Goal: Communication & Community: Answer question/provide support

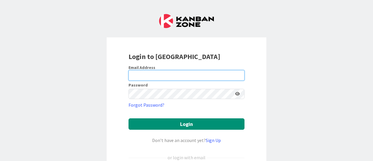
click at [170, 76] on input "email" at bounding box center [187, 75] width 116 height 10
type input "[PERSON_NAME][EMAIL_ADDRESS][PERSON_NAME][DOMAIN_NAME]"
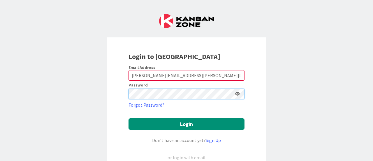
click at [129, 118] on button "Login" at bounding box center [187, 123] width 116 height 11
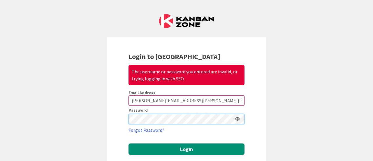
click at [113, 114] on div "Login to Kanban Zone The username or password you entered are invalid, or tryin…" at bounding box center [187, 137] width 160 height 201
click at [129, 143] on button "Login" at bounding box center [187, 148] width 116 height 11
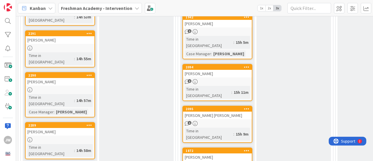
scroll to position [350, 0]
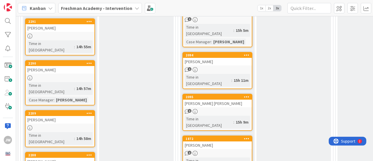
click at [85, 153] on div at bounding box center [89, 155] width 10 height 4
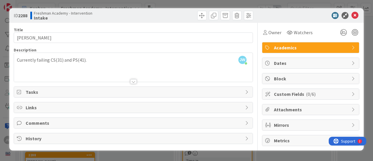
click at [41, 121] on span "Comments" at bounding box center [134, 122] width 217 height 7
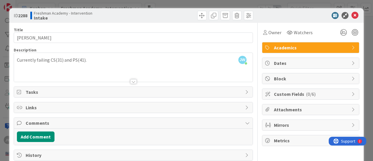
scroll to position [10, 0]
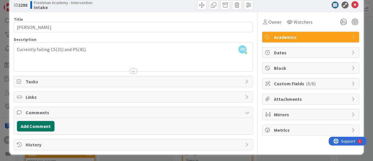
click at [45, 124] on button "Add Comment" at bounding box center [36, 126] width 38 height 10
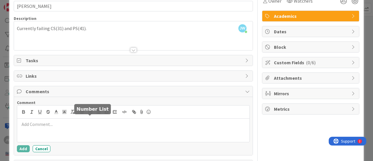
scroll to position [52, 0]
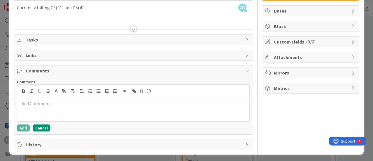
click at [39, 125] on button "Cancel" at bounding box center [42, 127] width 18 height 7
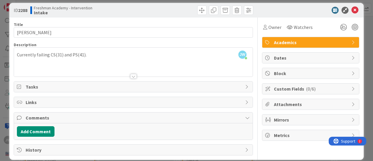
scroll to position [0, 0]
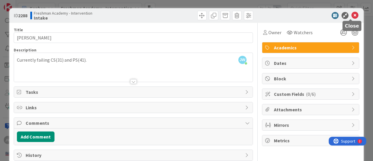
click at [352, 15] on icon at bounding box center [355, 15] width 7 height 7
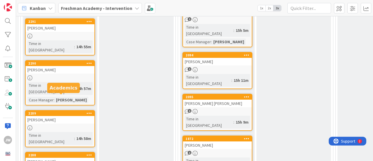
click at [61, 153] on div "2288" at bounding box center [61, 155] width 66 height 4
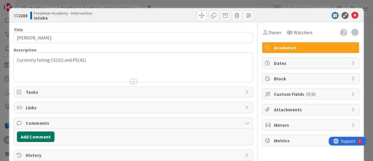
click at [40, 135] on button "Add Comment" at bounding box center [36, 136] width 38 height 10
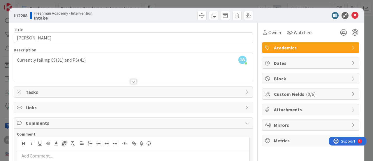
scroll to position [52, 0]
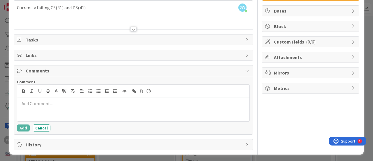
click at [53, 109] on div at bounding box center [133, 109] width 232 height 23
click at [53, 109] on div "[PERSON_NAME]: Has spoken to [PERSON_NAME]" at bounding box center [133, 109] width 232 height 23
click at [70, 105] on p "[PERSON_NAME]: Has spoken to [PERSON_NAME]" at bounding box center [134, 103] width 228 height 7
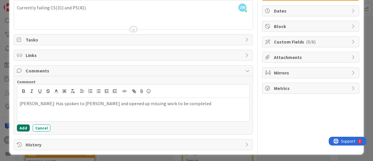
click at [22, 125] on button "Add" at bounding box center [23, 127] width 13 height 7
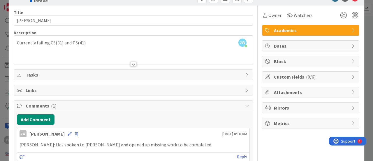
scroll to position [0, 0]
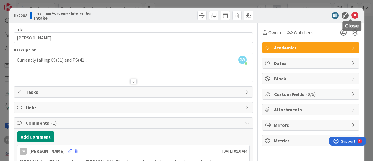
click at [352, 13] on icon at bounding box center [355, 15] width 7 height 7
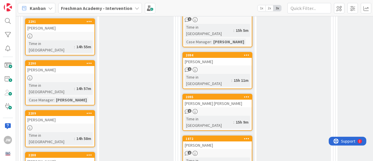
click at [71, 116] on div "[PERSON_NAME]" at bounding box center [60, 120] width 69 height 8
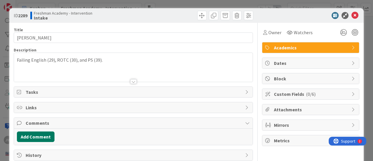
click at [38, 135] on button "Add Comment" at bounding box center [36, 136] width 38 height 10
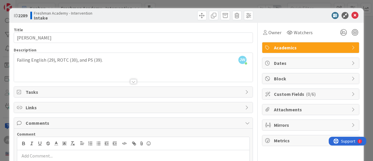
scroll to position [52, 0]
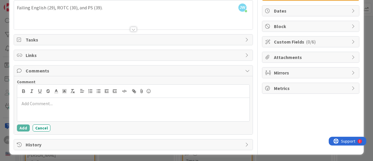
click at [62, 104] on p at bounding box center [134, 103] width 228 height 7
click at [62, 104] on p "[PERSON_NAME] is out for awhile" at bounding box center [134, 103] width 228 height 7
click at [23, 125] on button "Add" at bounding box center [23, 127] width 13 height 7
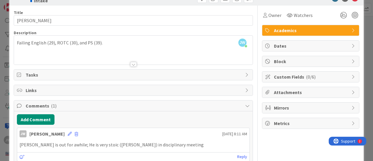
scroll to position [0, 0]
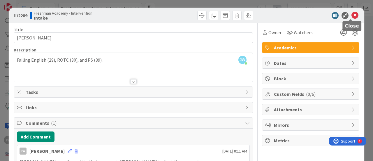
click at [352, 17] on icon at bounding box center [355, 15] width 7 height 7
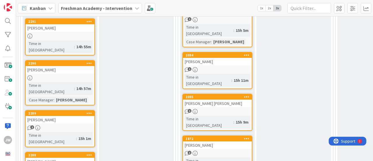
scroll to position [321, 0]
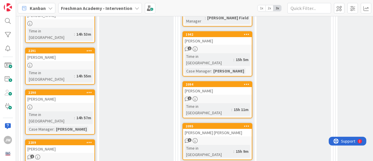
click at [89, 90] on icon at bounding box center [90, 92] width 6 height 4
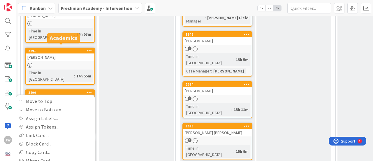
click at [75, 90] on div "2290" at bounding box center [61, 92] width 66 height 4
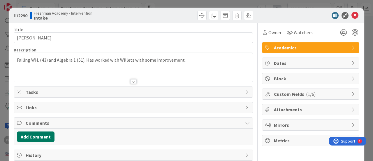
click at [34, 136] on button "Add Comment" at bounding box center [36, 136] width 38 height 10
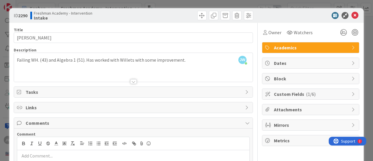
scroll to position [52, 0]
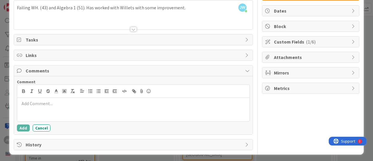
drag, startPoint x: 119, startPoint y: 107, endPoint x: 104, endPoint y: 104, distance: 14.6
click at [104, 104] on p at bounding box center [134, 103] width 228 height 7
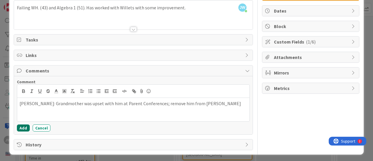
click at [23, 126] on button "Add" at bounding box center [23, 127] width 13 height 7
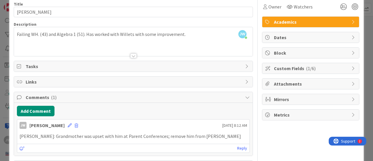
scroll to position [0, 0]
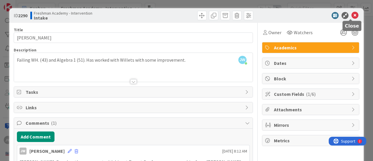
click at [352, 16] on icon at bounding box center [355, 15] width 7 height 7
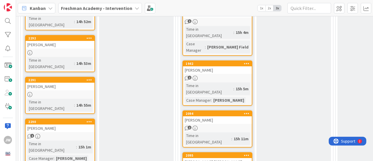
click at [68, 82] on div "[PERSON_NAME]" at bounding box center [60, 86] width 69 height 8
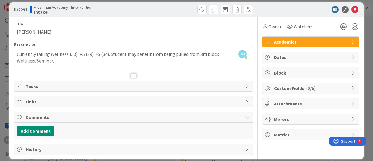
scroll to position [10, 0]
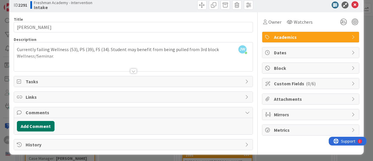
click at [33, 122] on button "Add Comment" at bounding box center [36, 126] width 38 height 10
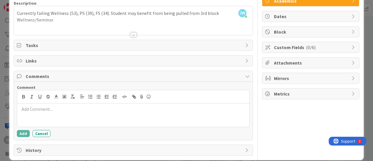
scroll to position [52, 0]
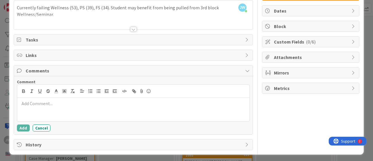
click at [48, 106] on div at bounding box center [133, 109] width 232 height 23
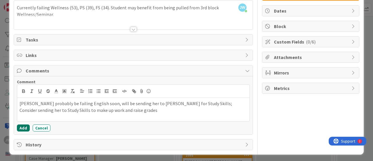
click at [20, 127] on button "Add" at bounding box center [23, 127] width 13 height 7
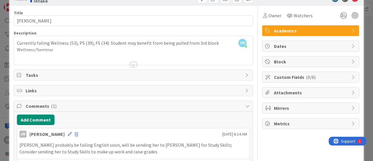
scroll to position [0, 0]
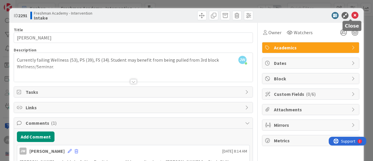
click at [352, 15] on icon at bounding box center [355, 15] width 7 height 7
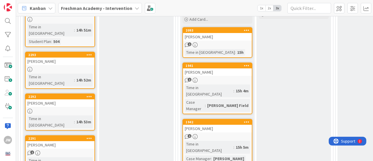
click at [63, 93] on div "2292 [PERSON_NAME] Time in [GEOGRAPHIC_DATA] : 14h 53m" at bounding box center [60, 111] width 70 height 37
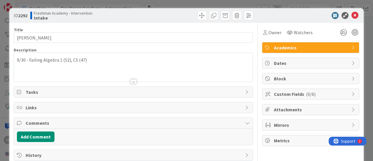
scroll to position [10, 0]
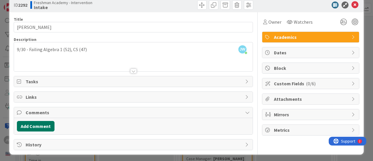
click at [45, 126] on button "Add Comment" at bounding box center [36, 126] width 38 height 10
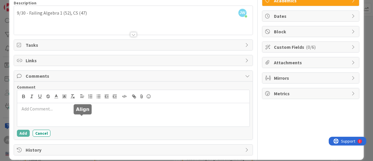
scroll to position [52, 0]
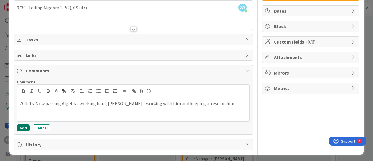
click at [19, 125] on button "Add" at bounding box center [23, 127] width 13 height 7
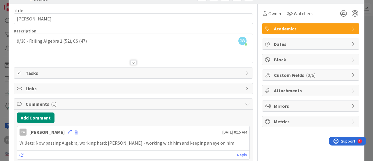
scroll to position [0, 0]
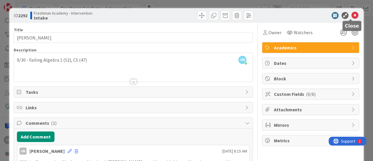
click at [352, 14] on icon at bounding box center [355, 15] width 7 height 7
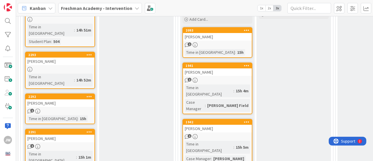
click at [65, 57] on div "[PERSON_NAME]" at bounding box center [60, 61] width 69 height 8
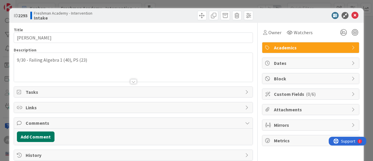
click at [36, 135] on button "Add Comment" at bounding box center [36, 136] width 38 height 10
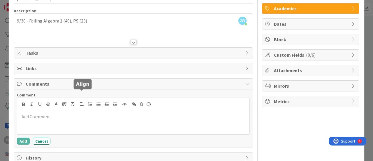
scroll to position [52, 0]
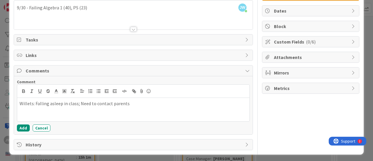
click at [76, 103] on p "Willets: Falling asleep in class; Need to contact parents" at bounding box center [134, 103] width 228 height 7
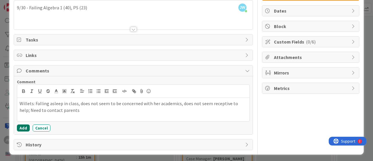
click at [23, 127] on button "Add" at bounding box center [23, 127] width 13 height 7
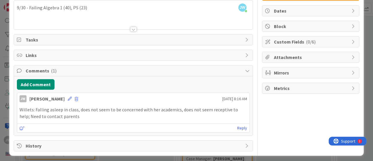
scroll to position [0, 0]
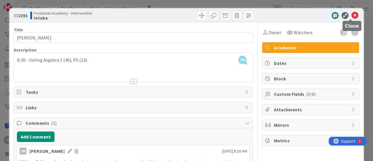
click at [352, 15] on icon at bounding box center [355, 15] width 7 height 7
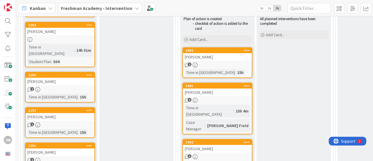
scroll to position [175, 0]
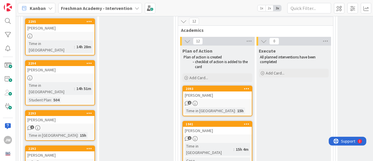
click at [66, 60] on div "2294 [PERSON_NAME] Time in [GEOGRAPHIC_DATA] : 14h 51m Student Plan : 504" at bounding box center [60, 82] width 70 height 45
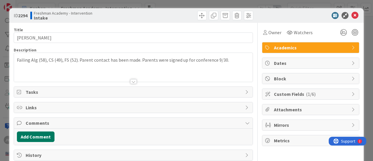
click at [45, 134] on button "Add Comment" at bounding box center [36, 136] width 38 height 10
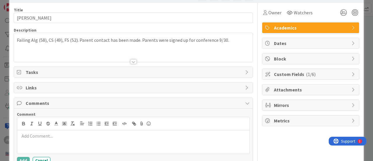
scroll to position [52, 0]
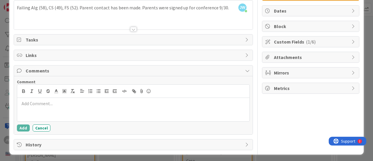
click at [63, 104] on p at bounding box center [134, 103] width 228 height 7
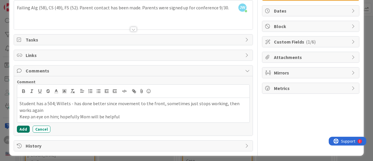
click at [24, 129] on button "Add" at bounding box center [23, 128] width 13 height 7
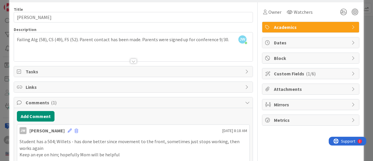
scroll to position [0, 0]
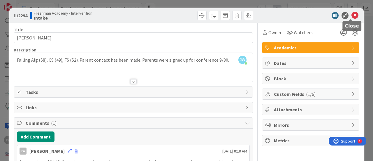
click at [352, 15] on icon at bounding box center [355, 15] width 7 height 7
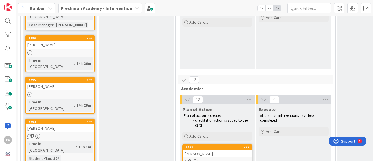
click at [66, 77] on div "2295 [PERSON_NAME] Time in [GEOGRAPHIC_DATA] : 14h 28m" at bounding box center [60, 95] width 70 height 37
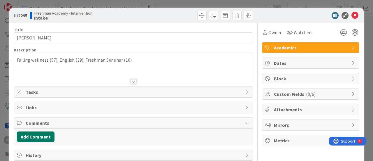
click at [41, 134] on button "Add Comment" at bounding box center [36, 136] width 38 height 10
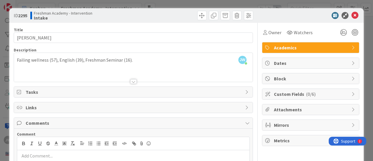
scroll to position [29, 0]
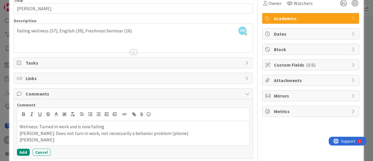
click at [208, 123] on p "Wellness: Turned in work and is now failing" at bounding box center [134, 126] width 228 height 7
click at [71, 139] on p "[PERSON_NAME]:" at bounding box center [134, 139] width 228 height 7
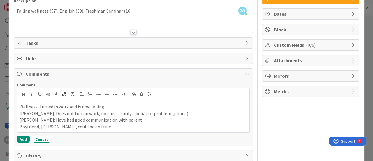
scroll to position [58, 0]
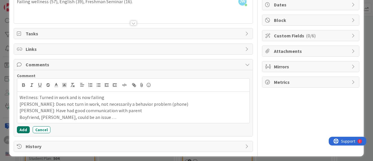
click at [22, 127] on button "Add" at bounding box center [23, 129] width 13 height 7
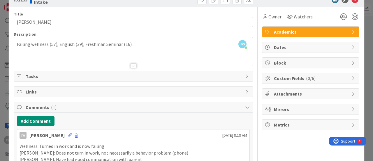
scroll to position [0, 0]
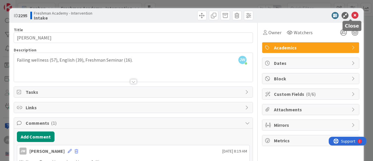
click at [352, 15] on icon at bounding box center [355, 15] width 7 height 7
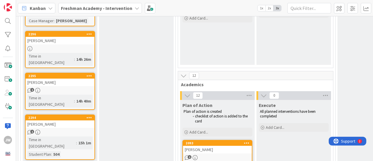
scroll to position [87, 0]
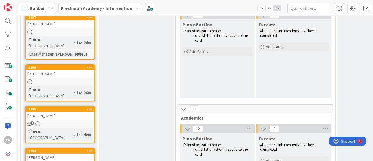
click at [69, 79] on div at bounding box center [60, 81] width 69 height 5
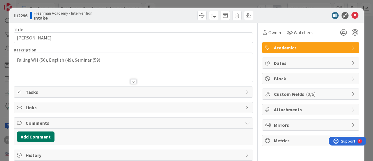
click at [39, 134] on button "Add Comment" at bounding box center [36, 136] width 38 height 10
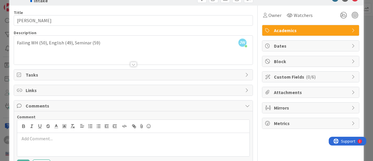
scroll to position [29, 0]
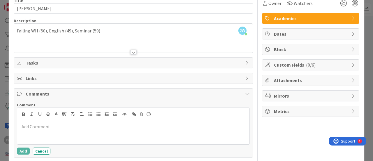
click at [83, 124] on p at bounding box center [134, 126] width 228 height 7
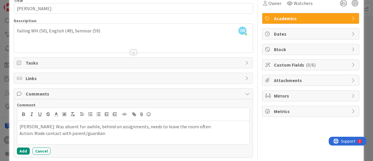
click at [198, 126] on p "[PERSON_NAME]: Was absent for awhile, behind on assignments, needs to leave the…" at bounding box center [134, 126] width 228 height 7
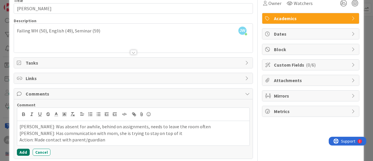
click at [20, 151] on button "Add" at bounding box center [23, 151] width 13 height 7
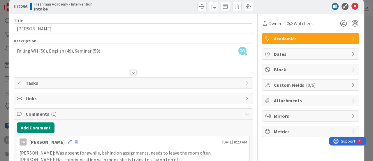
scroll to position [0, 0]
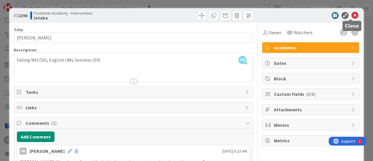
click at [352, 15] on icon at bounding box center [355, 15] width 7 height 7
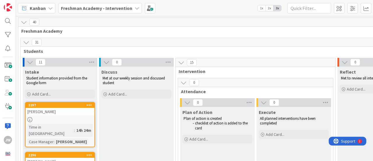
click at [68, 117] on div at bounding box center [60, 119] width 69 height 5
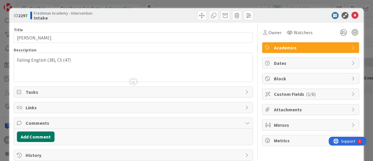
click at [40, 135] on button "Add Comment" at bounding box center [36, 136] width 38 height 10
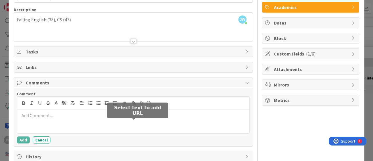
scroll to position [52, 0]
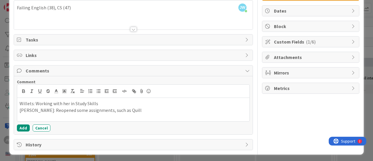
click at [100, 102] on p "Willets: Working with her in Study Skills" at bounding box center [134, 103] width 228 height 7
click at [24, 127] on button "Add" at bounding box center [23, 127] width 13 height 7
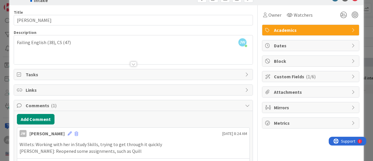
scroll to position [0, 0]
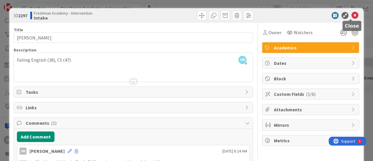
click at [353, 15] on icon at bounding box center [355, 15] width 7 height 7
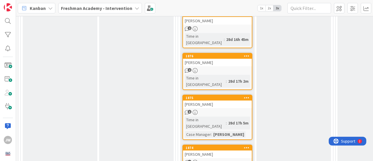
scroll to position [583, 0]
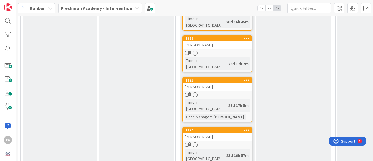
click at [216, 133] on div "[PERSON_NAME]" at bounding box center [217, 137] width 69 height 8
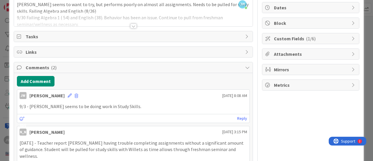
scroll to position [38, 0]
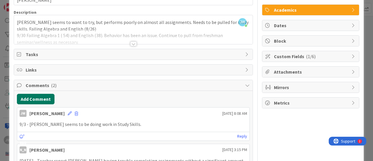
click at [41, 97] on button "Add Comment" at bounding box center [36, 99] width 38 height 10
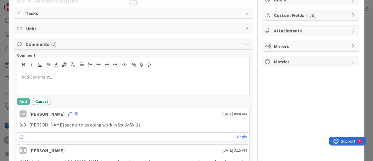
scroll to position [87, 0]
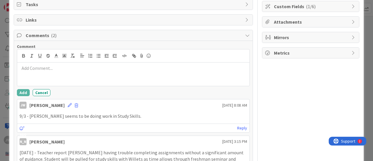
click at [99, 67] on p at bounding box center [134, 68] width 228 height 7
click at [36, 91] on button "Cancel" at bounding box center [42, 92] width 18 height 7
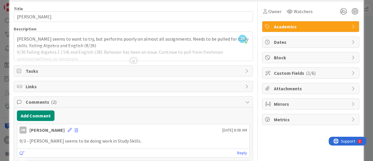
scroll to position [0, 0]
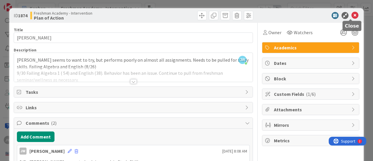
click at [352, 14] on icon at bounding box center [355, 15] width 7 height 7
